Goal: Find specific page/section: Find specific page/section

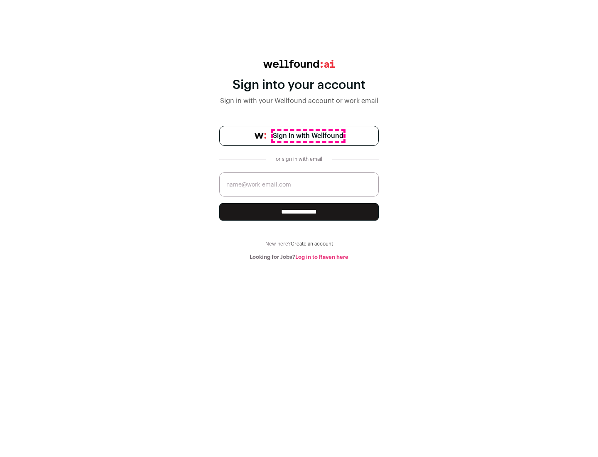
click at [308, 136] on span "Sign in with Wellfound" at bounding box center [308, 136] width 71 height 10
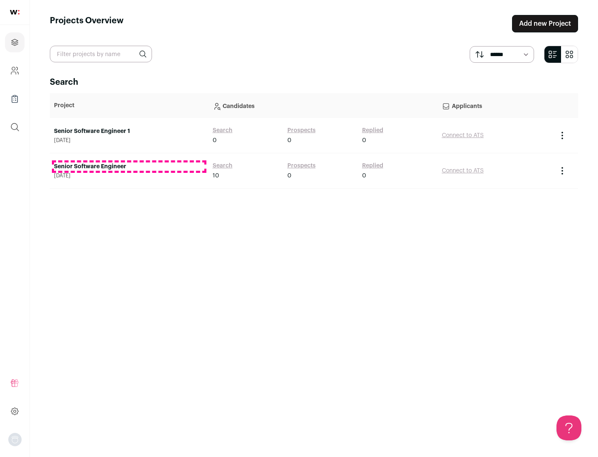
click at [129, 167] on link "Senior Software Engineer" at bounding box center [129, 166] width 150 height 8
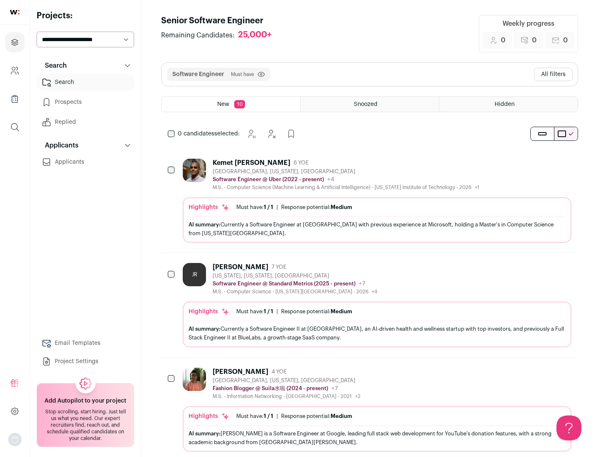
click at [370, 201] on div "Highlights Must have: 1 / 1 How many must haves have been fulfilled? | Response…" at bounding box center [377, 219] width 389 height 45
